Goal: Check status: Check status

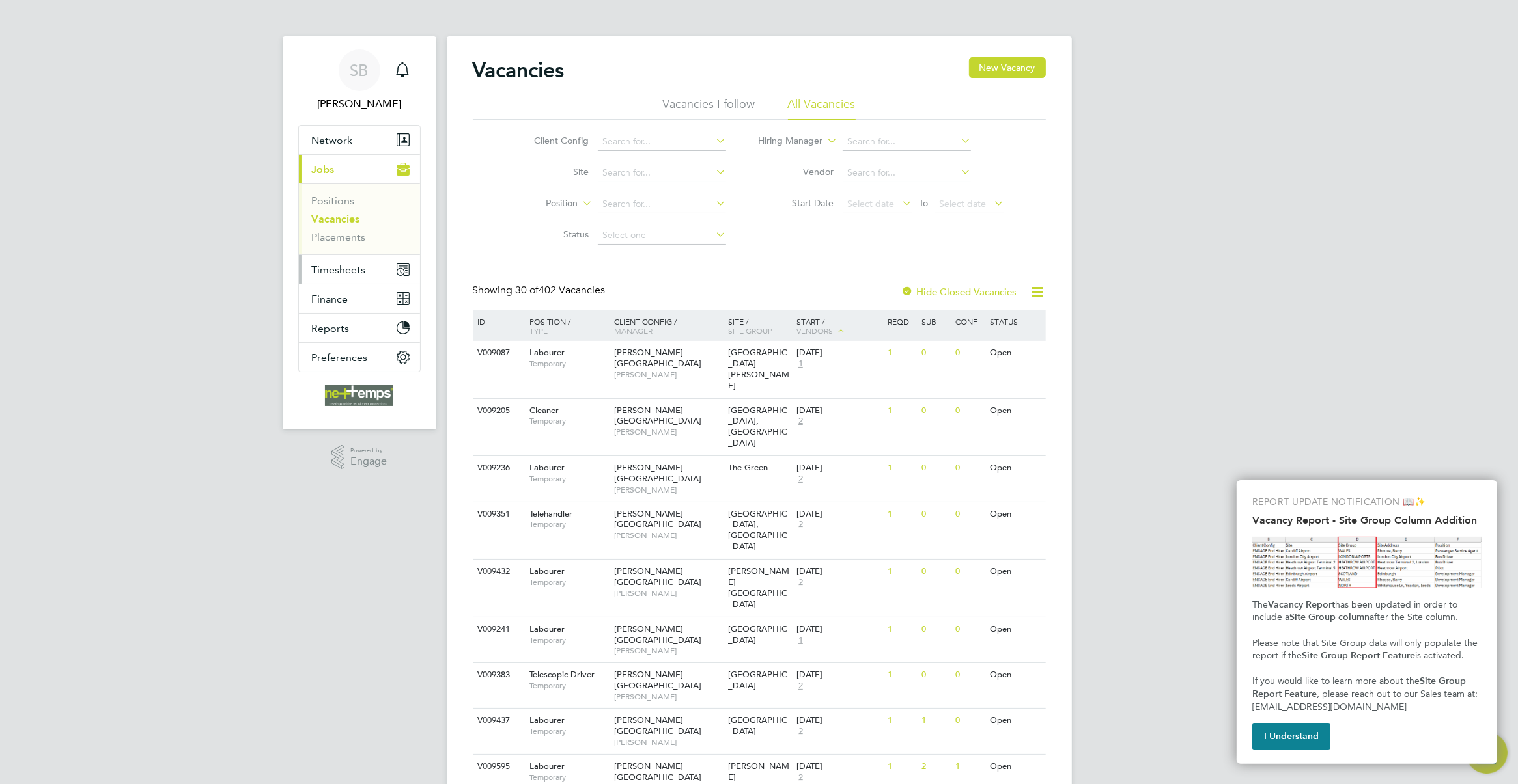
drag, startPoint x: 368, startPoint y: 270, endPoint x: 392, endPoint y: 272, distance: 24.1
click at [368, 270] on button "Timesheets" at bounding box center [359, 269] width 121 height 29
click at [350, 235] on link "Timesheets" at bounding box center [339, 230] width 54 height 12
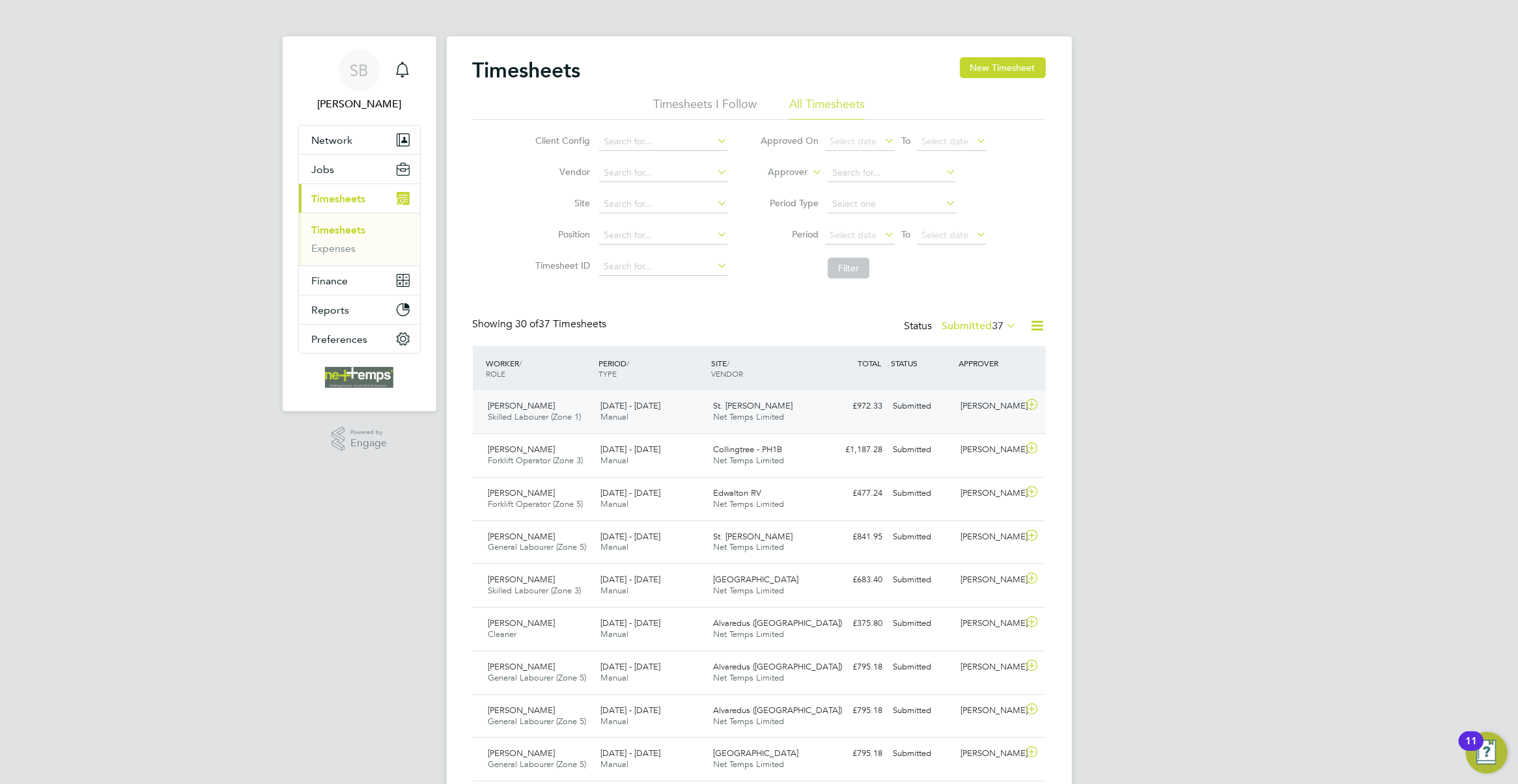
click at [769, 416] on span "Net Temps Limited" at bounding box center [749, 417] width 71 height 11
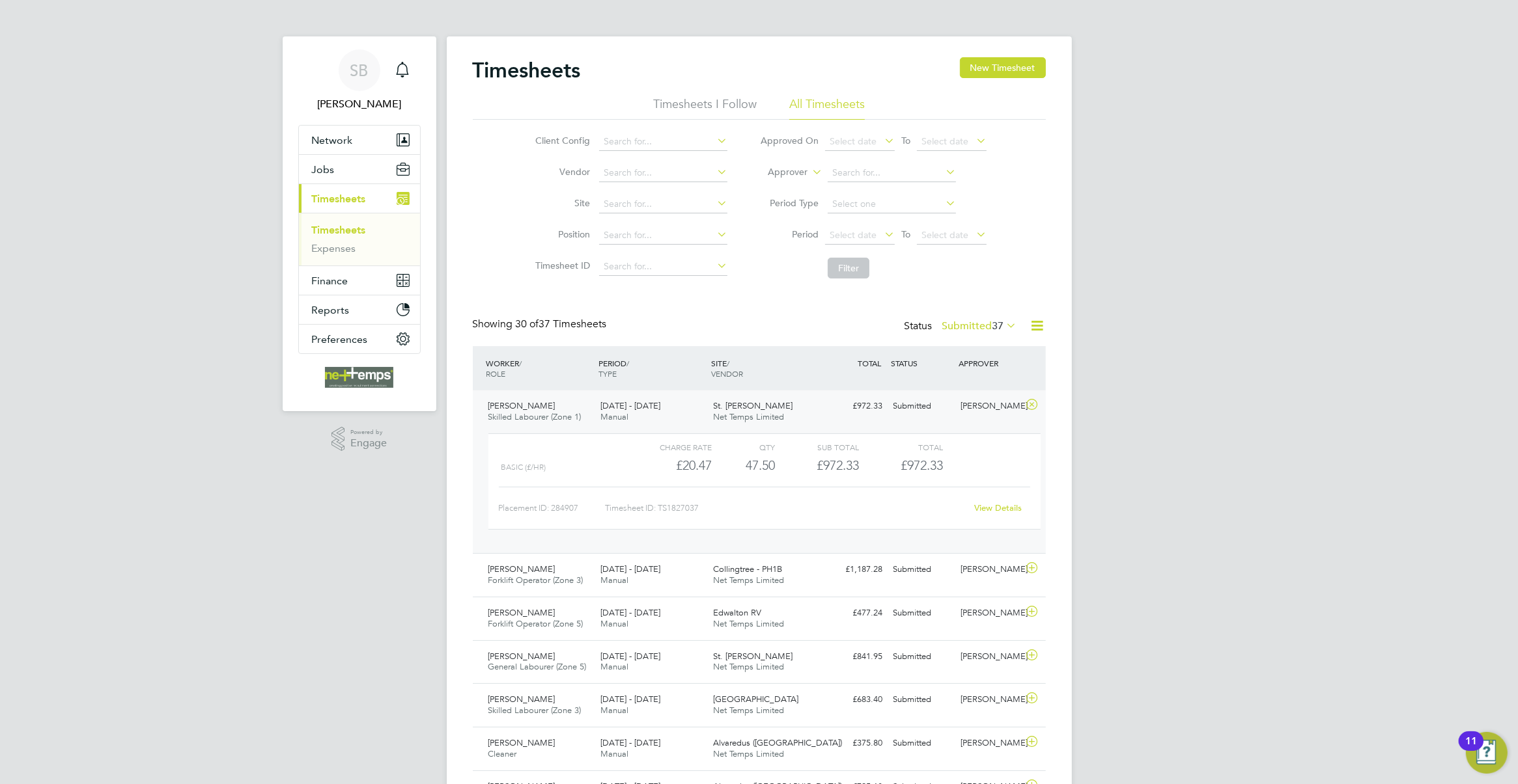
click at [972, 324] on label "Submitted 37" at bounding box center [979, 326] width 75 height 13
click at [987, 401] on li "10607" at bounding box center [1004, 405] width 33 height 18
click at [980, 323] on label "Submitted 37" at bounding box center [979, 326] width 75 height 13
click at [971, 402] on li "Approved" at bounding box center [957, 405] width 60 height 18
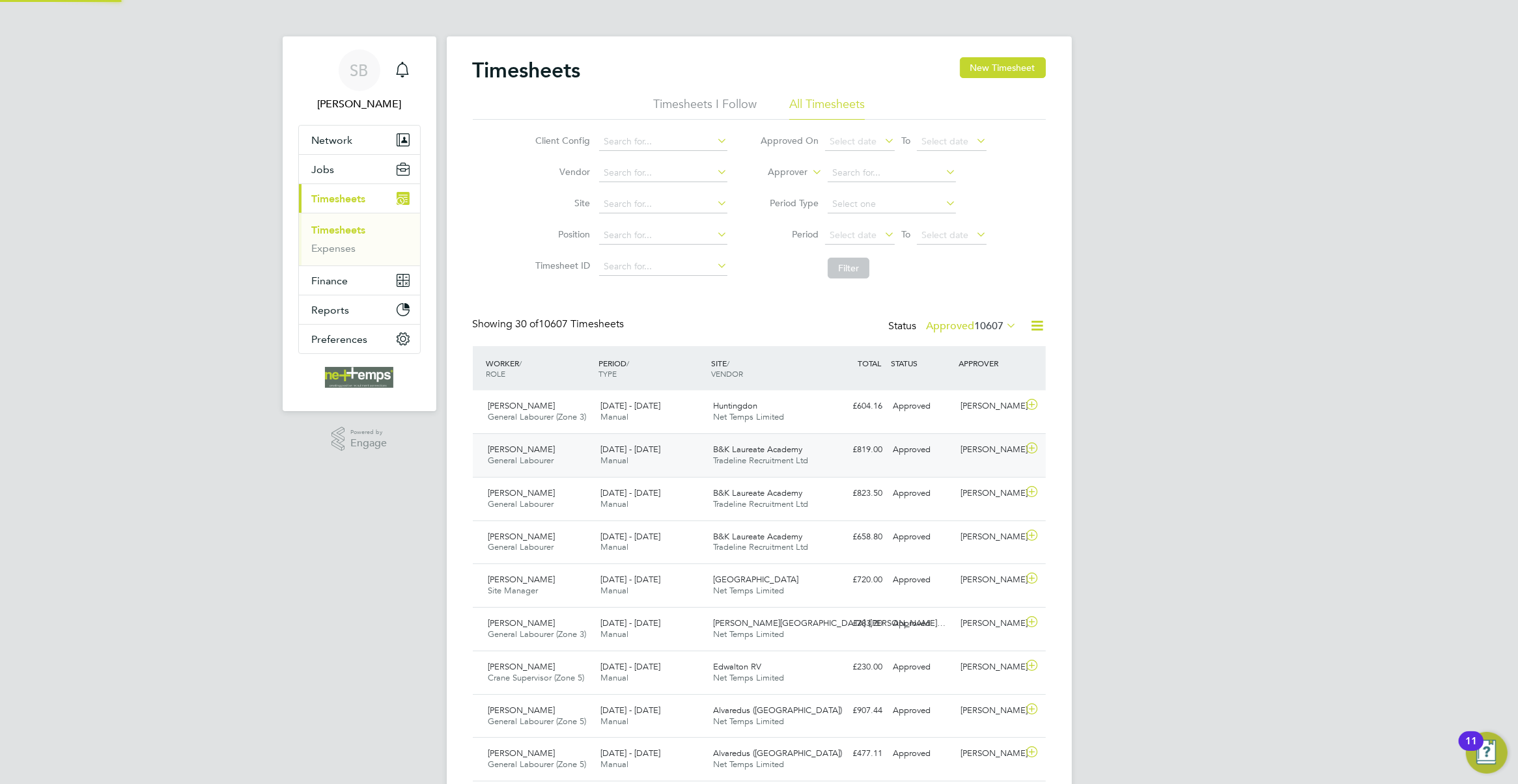
scroll to position [33, 112]
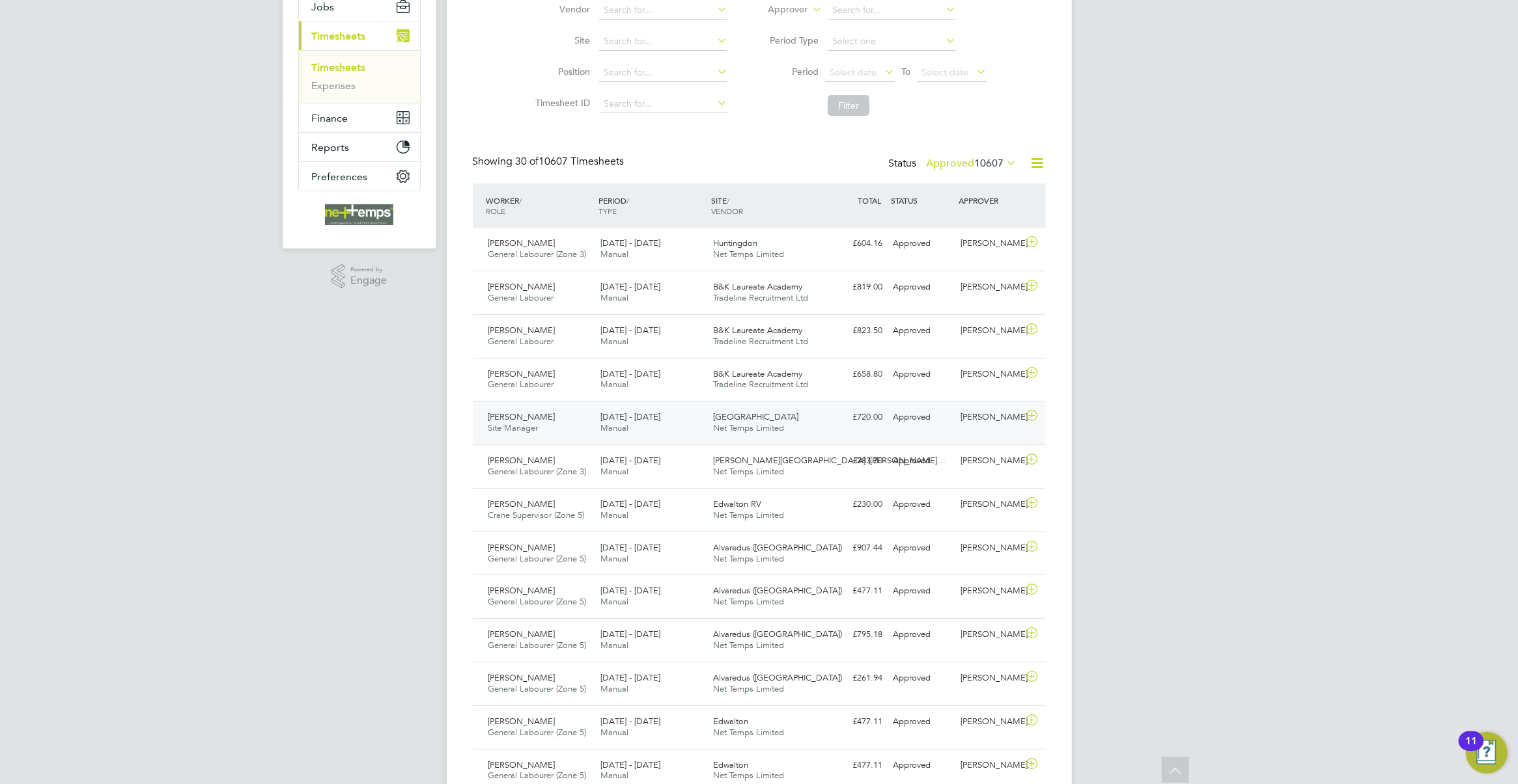
click at [861, 427] on div "£720.00 Approved" at bounding box center [854, 417] width 68 height 22
